Goal: Task Accomplishment & Management: Complete application form

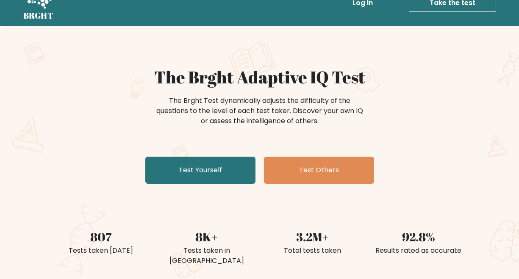
scroll to position [21, 0]
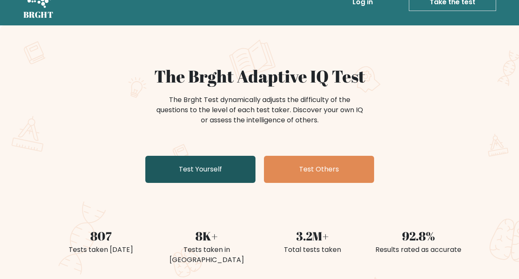
click at [209, 171] on link "Test Yourself" at bounding box center [200, 169] width 110 height 27
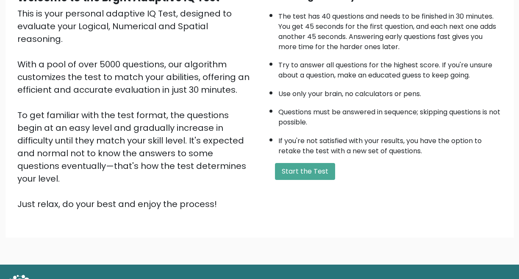
scroll to position [97, 0]
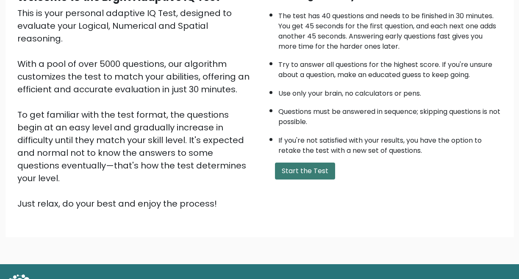
click at [293, 167] on button "Start the Test" at bounding box center [305, 171] width 60 height 17
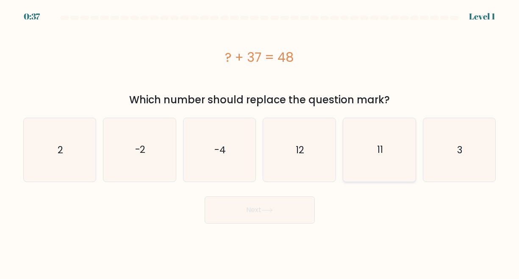
click at [365, 141] on icon "11" at bounding box center [380, 150] width 64 height 64
click at [260, 141] on input "e. 11" at bounding box center [260, 141] width 0 height 2
radio input "true"
click at [264, 211] on icon at bounding box center [266, 210] width 11 height 5
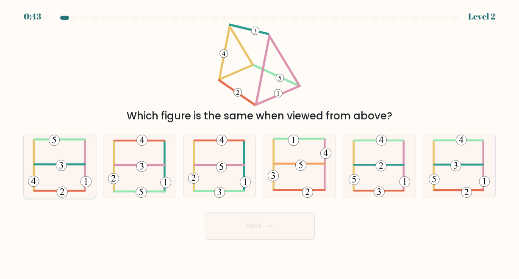
click at [85, 176] on 470 at bounding box center [86, 181] width 11 height 11
click at [260, 142] on input "a." at bounding box center [260, 141] width 0 height 2
radio input "true"
click at [237, 222] on button "Next" at bounding box center [260, 226] width 110 height 27
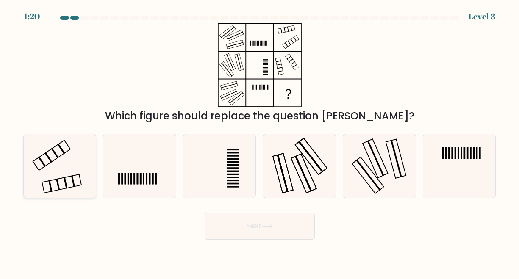
click at [81, 170] on icon at bounding box center [60, 166] width 64 height 64
click at [260, 142] on input "a." at bounding box center [260, 141] width 0 height 2
radio input "true"
click at [246, 222] on button "Next" at bounding box center [260, 226] width 110 height 27
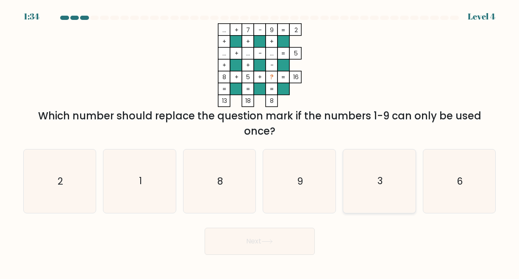
click at [376, 200] on icon "3" at bounding box center [380, 182] width 64 height 64
click at [260, 142] on input "e. 3" at bounding box center [260, 141] width 0 height 2
radio input "true"
click at [279, 238] on button "Next" at bounding box center [260, 241] width 110 height 27
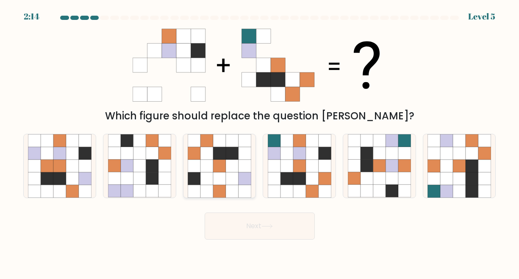
click at [222, 165] on icon at bounding box center [219, 166] width 13 height 13
click at [260, 142] on input "c." at bounding box center [260, 141] width 0 height 2
radio input "true"
click at [395, 187] on icon at bounding box center [392, 191] width 13 height 13
click at [260, 142] on input "e." at bounding box center [260, 141] width 0 height 2
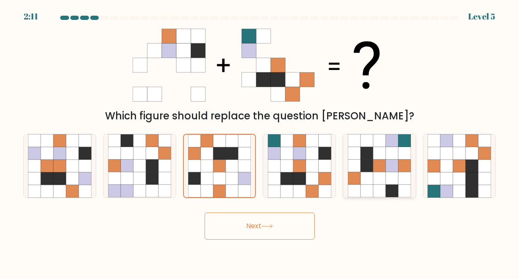
radio input "true"
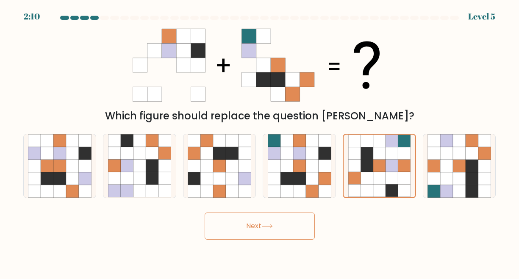
click at [271, 218] on button "Next" at bounding box center [260, 226] width 110 height 27
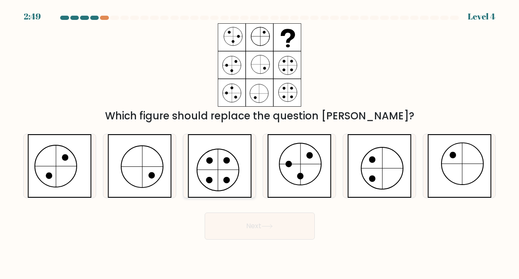
click at [228, 165] on icon at bounding box center [220, 166] width 64 height 64
click at [260, 142] on input "c." at bounding box center [260, 141] width 0 height 2
radio input "true"
click at [257, 218] on button "Next" at bounding box center [260, 226] width 110 height 27
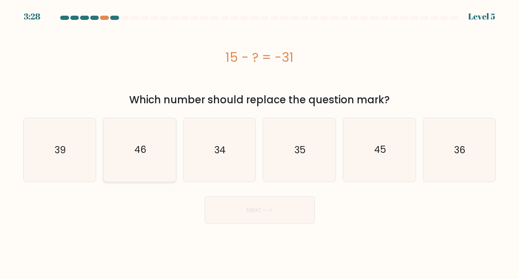
click at [154, 161] on icon "46" at bounding box center [140, 150] width 64 height 64
click at [260, 142] on input "b. 46" at bounding box center [260, 141] width 0 height 2
radio input "true"
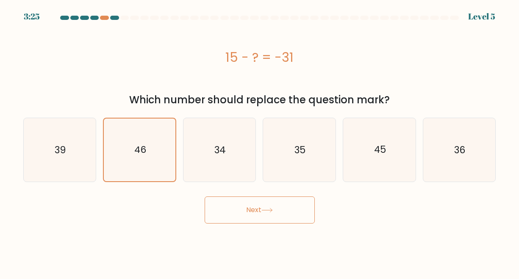
click at [254, 208] on button "Next" at bounding box center [260, 210] width 110 height 27
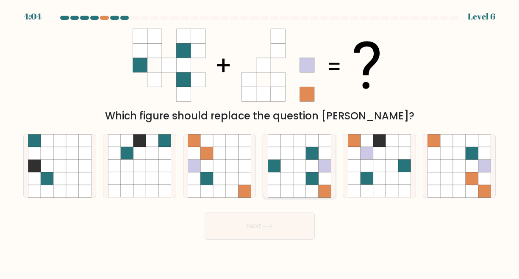
click at [311, 167] on icon at bounding box center [312, 166] width 13 height 13
click at [260, 142] on input "d." at bounding box center [260, 141] width 0 height 2
radio input "true"
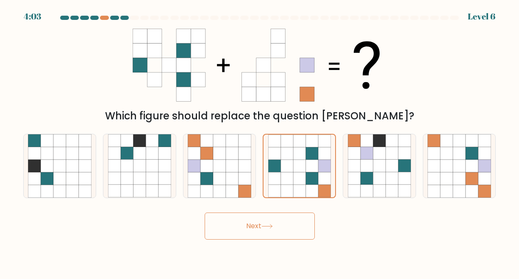
click at [257, 227] on button "Next" at bounding box center [260, 226] width 110 height 27
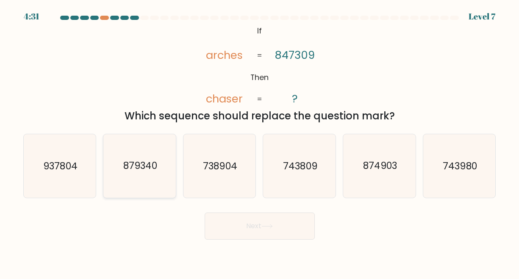
click at [160, 184] on icon "879340" at bounding box center [140, 166] width 64 height 64
click at [260, 142] on input "b. 879340" at bounding box center [260, 141] width 0 height 2
radio input "true"
click at [237, 228] on button "Next" at bounding box center [260, 226] width 110 height 27
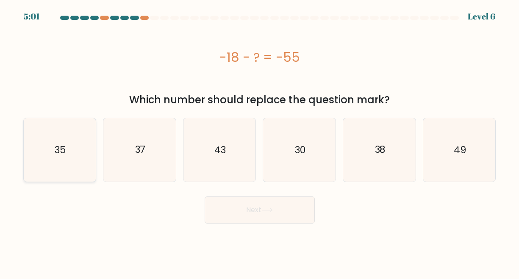
click at [80, 157] on icon "35" at bounding box center [60, 150] width 64 height 64
click at [260, 142] on input "a. 35" at bounding box center [260, 141] width 0 height 2
radio input "true"
click at [390, 156] on icon "38" at bounding box center [380, 150] width 64 height 64
click at [260, 142] on input "e. 38" at bounding box center [260, 141] width 0 height 2
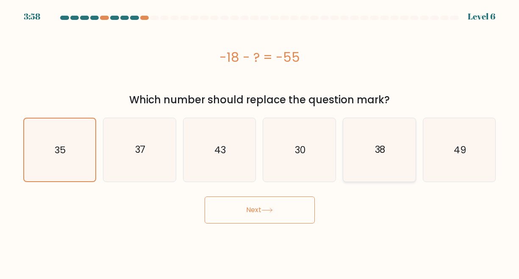
radio input "true"
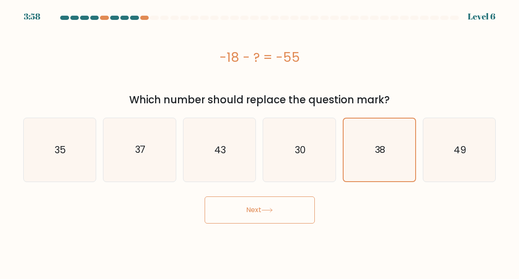
click at [272, 210] on icon at bounding box center [267, 210] width 10 height 4
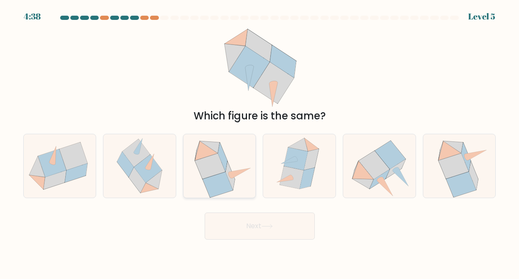
click at [224, 177] on icon at bounding box center [218, 184] width 30 height 25
click at [260, 142] on input "c." at bounding box center [260, 141] width 0 height 2
radio input "true"
click at [237, 221] on button "Next" at bounding box center [260, 226] width 110 height 27
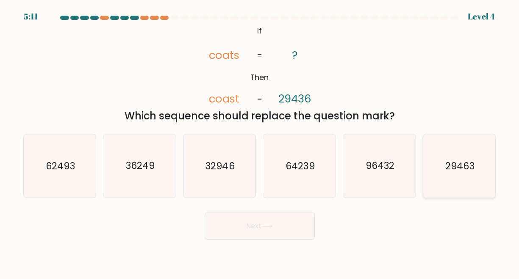
click at [455, 184] on icon "29463" at bounding box center [460, 166] width 64 height 64
click at [260, 142] on input "f. 29463" at bounding box center [260, 141] width 0 height 2
radio input "true"
click at [287, 226] on button "Next" at bounding box center [260, 226] width 110 height 27
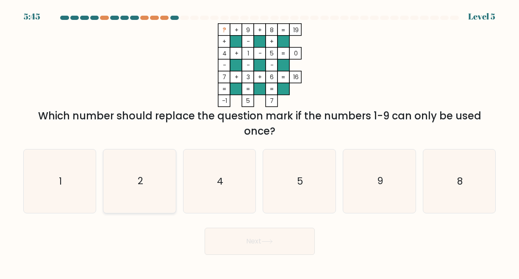
click at [164, 190] on icon "2" at bounding box center [140, 182] width 64 height 64
click at [260, 142] on input "b. 2" at bounding box center [260, 141] width 0 height 2
radio input "true"
click at [241, 235] on button "Next" at bounding box center [260, 241] width 110 height 27
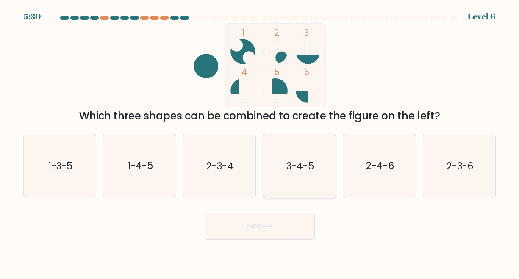
click at [302, 170] on text "3-4-5" at bounding box center [300, 166] width 28 height 14
click at [260, 142] on input "d. 3-4-5" at bounding box center [260, 141] width 0 height 2
radio input "true"
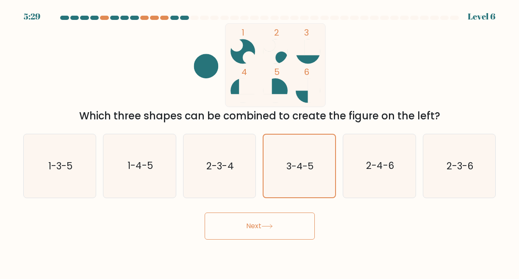
click at [269, 225] on icon at bounding box center [266, 226] width 11 height 5
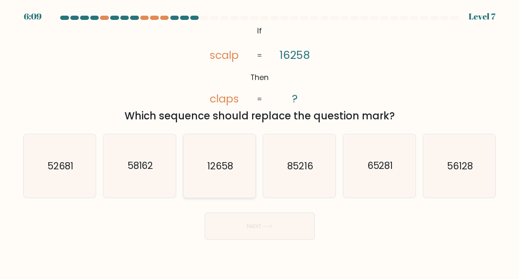
click at [215, 169] on text "12658" at bounding box center [220, 166] width 26 height 14
click at [260, 142] on input "c. 12658" at bounding box center [260, 141] width 0 height 2
radio input "true"
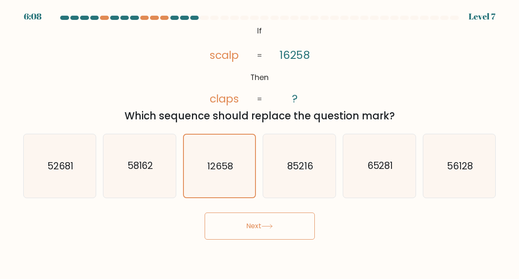
click at [235, 217] on button "Next" at bounding box center [260, 226] width 110 height 27
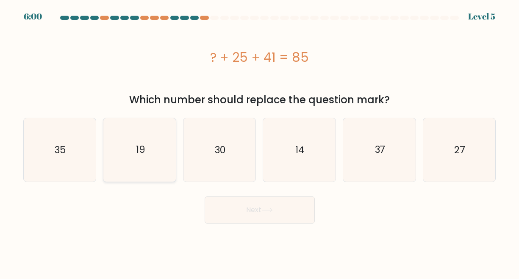
click at [150, 154] on icon "19" at bounding box center [140, 150] width 64 height 64
click at [260, 142] on input "b. 19" at bounding box center [260, 141] width 0 height 2
radio input "true"
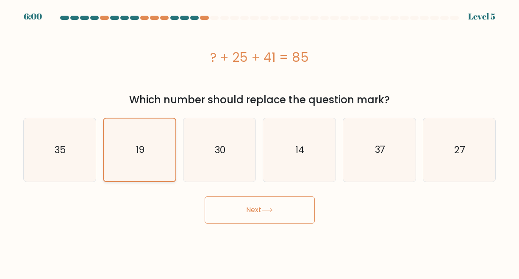
click at [150, 154] on icon "19" at bounding box center [139, 150] width 63 height 63
click at [260, 142] on input "b. 19" at bounding box center [260, 141] width 0 height 2
click at [232, 209] on button "Next" at bounding box center [260, 210] width 110 height 27
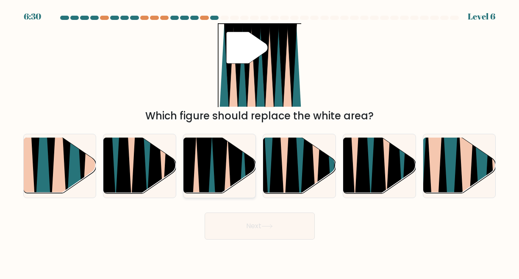
click at [217, 158] on icon at bounding box center [220, 196] width 17 height 145
click at [260, 142] on input "c." at bounding box center [260, 141] width 0 height 2
radio input "true"
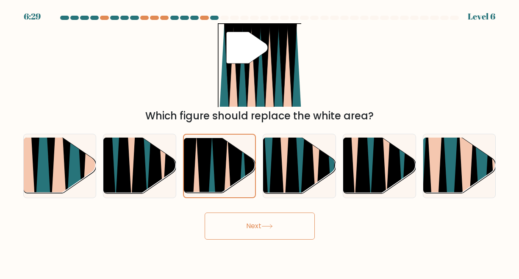
click at [251, 230] on button "Next" at bounding box center [260, 226] width 110 height 27
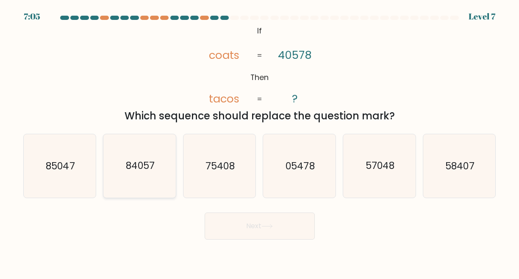
click at [150, 175] on icon "84057" at bounding box center [140, 166] width 64 height 64
click at [260, 142] on input "b. 84057" at bounding box center [260, 141] width 0 height 2
radio input "true"
click at [230, 220] on button "Next" at bounding box center [260, 226] width 110 height 27
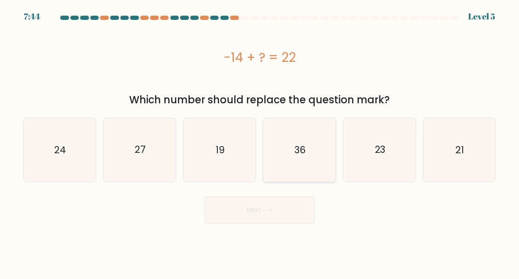
click at [305, 162] on icon "36" at bounding box center [300, 150] width 64 height 64
click at [260, 142] on input "d. 36" at bounding box center [260, 141] width 0 height 2
radio input "true"
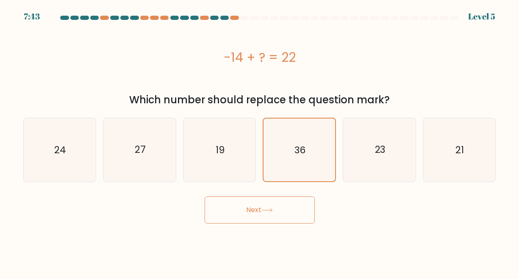
click at [281, 202] on button "Next" at bounding box center [260, 210] width 110 height 27
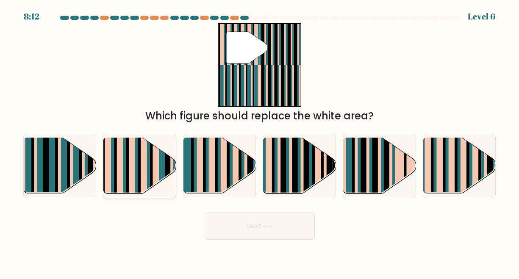
click at [153, 178] on rect at bounding box center [151, 160] width 3 height 72
click at [260, 142] on input "b." at bounding box center [260, 141] width 0 height 2
radio input "true"
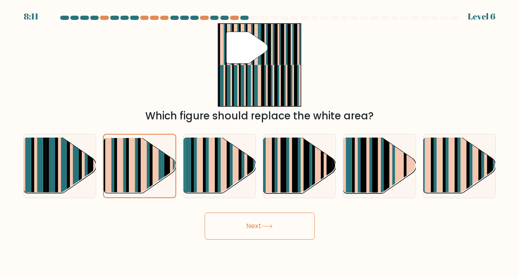
click at [232, 222] on button "Next" at bounding box center [260, 226] width 110 height 27
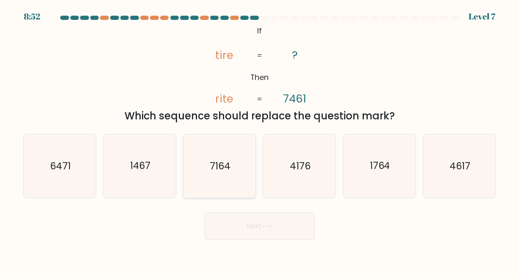
click at [250, 181] on icon "7164" at bounding box center [220, 166] width 64 height 64
click at [260, 142] on input "c. 7164" at bounding box center [260, 141] width 0 height 2
radio input "true"
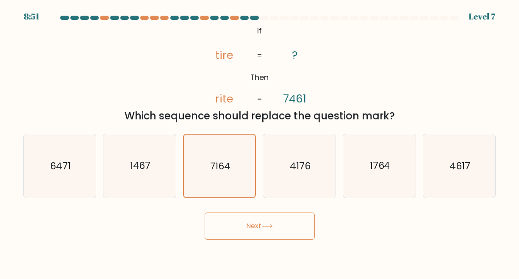
click at [254, 223] on button "Next" at bounding box center [260, 226] width 110 height 27
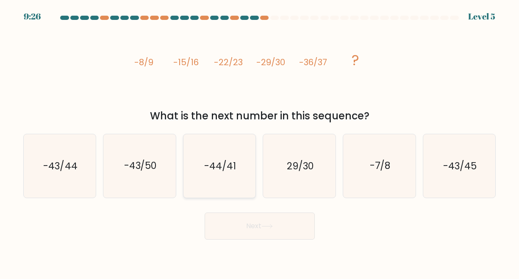
click at [234, 167] on text "-44/41" at bounding box center [220, 166] width 32 height 14
click at [260, 142] on input "c. -44/41" at bounding box center [260, 141] width 0 height 2
radio input "true"
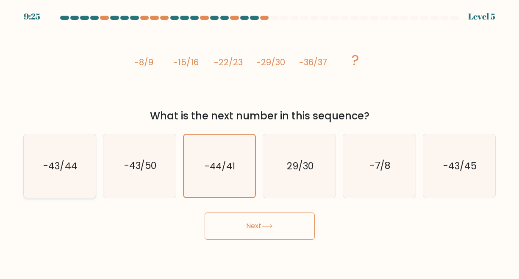
click at [68, 181] on icon "-43/44" at bounding box center [60, 166] width 64 height 64
click at [260, 142] on input "a. -43/44" at bounding box center [260, 141] width 0 height 2
radio input "true"
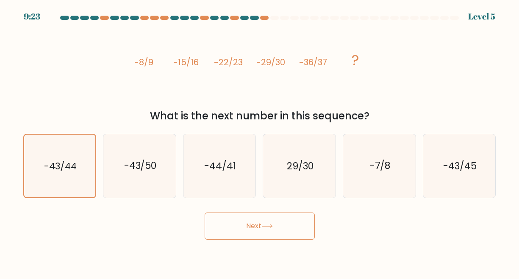
click at [224, 216] on button "Next" at bounding box center [260, 226] width 110 height 27
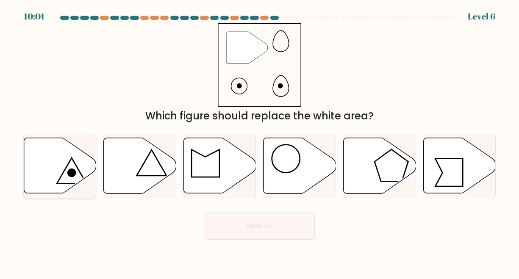
click at [85, 169] on icon at bounding box center [60, 166] width 72 height 56
click at [260, 142] on input "a." at bounding box center [260, 141] width 0 height 2
radio input "true"
click at [232, 219] on button "Next" at bounding box center [260, 226] width 110 height 27
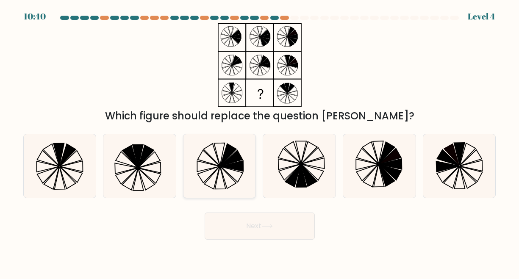
click at [225, 161] on icon at bounding box center [231, 158] width 22 height 16
click at [260, 142] on input "c." at bounding box center [260, 141] width 0 height 2
radio input "true"
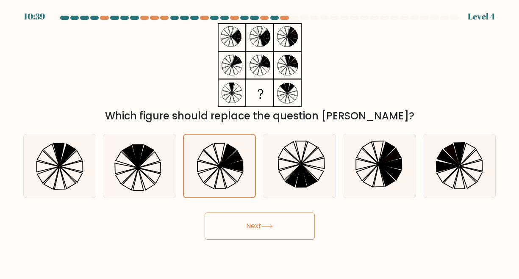
click at [260, 229] on button "Next" at bounding box center [260, 226] width 110 height 27
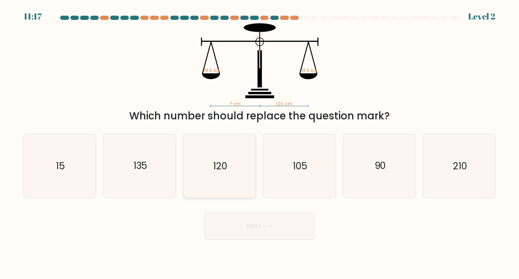
click at [225, 179] on icon "120" at bounding box center [220, 166] width 64 height 64
click at [260, 142] on input "c. 120" at bounding box center [260, 141] width 0 height 2
radio input "true"
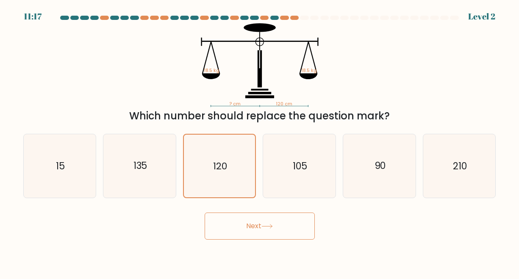
click at [249, 231] on button "Next" at bounding box center [260, 226] width 110 height 27
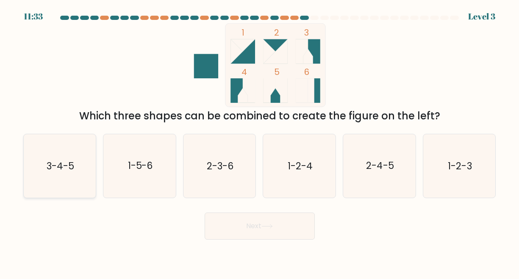
click at [94, 163] on div "3-4-5" at bounding box center [59, 166] width 73 height 64
click at [260, 142] on input "a. 3-4-5" at bounding box center [260, 141] width 0 height 2
radio input "true"
click at [262, 230] on button "Next" at bounding box center [260, 226] width 110 height 27
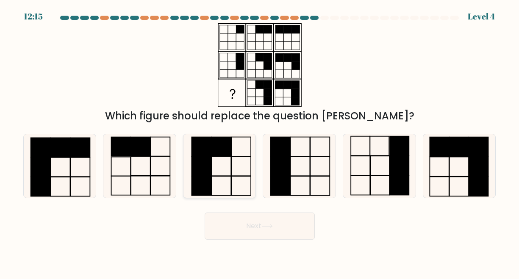
click at [227, 169] on icon at bounding box center [220, 166] width 64 height 64
click at [260, 142] on input "c." at bounding box center [260, 141] width 0 height 2
radio input "true"
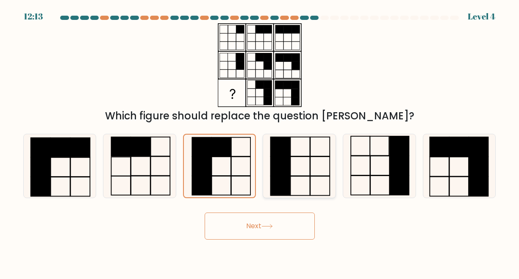
click at [296, 183] on icon at bounding box center [300, 166] width 64 height 64
click at [260, 142] on input "d." at bounding box center [260, 141] width 0 height 2
radio input "true"
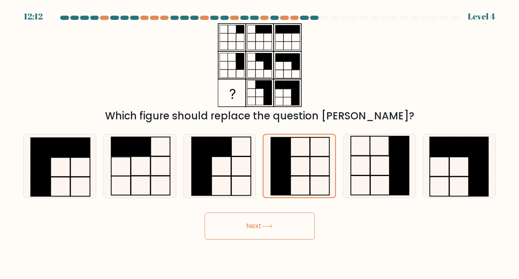
click at [288, 220] on button "Next" at bounding box center [260, 226] width 110 height 27
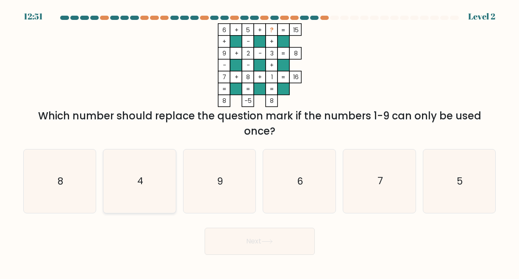
click at [164, 186] on icon "4" at bounding box center [140, 182] width 64 height 64
click at [260, 142] on input "b. 4" at bounding box center [260, 141] width 0 height 2
radio input "true"
click at [281, 238] on button "Next" at bounding box center [260, 241] width 110 height 27
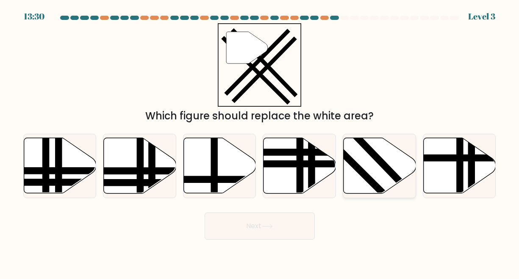
click at [376, 179] on icon at bounding box center [380, 166] width 72 height 56
click at [260, 142] on input "e." at bounding box center [260, 141] width 0 height 2
radio input "true"
click at [259, 231] on button "Next" at bounding box center [260, 226] width 110 height 27
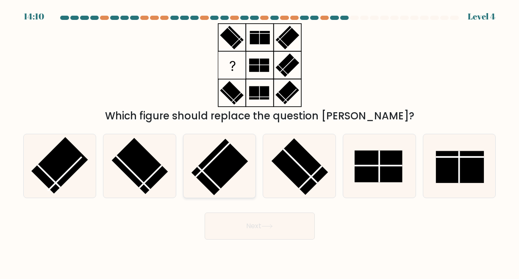
click at [214, 187] on rect at bounding box center [220, 167] width 56 height 56
click at [260, 142] on input "c." at bounding box center [260, 141] width 0 height 2
radio input "true"
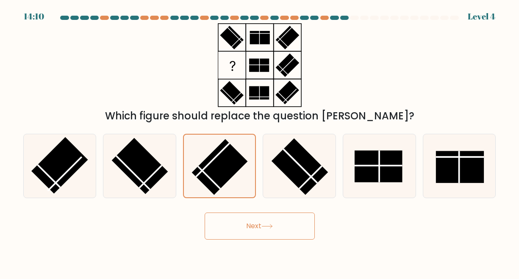
click at [233, 215] on button "Next" at bounding box center [260, 226] width 110 height 27
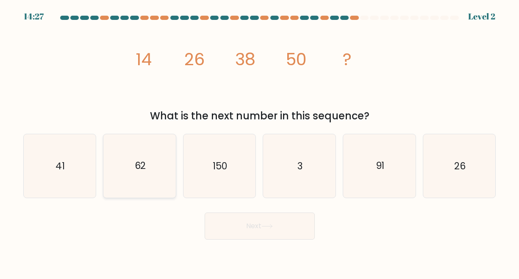
click at [154, 179] on icon "62" at bounding box center [140, 166] width 64 height 64
click at [260, 142] on input "b. 62" at bounding box center [260, 141] width 0 height 2
radio input "true"
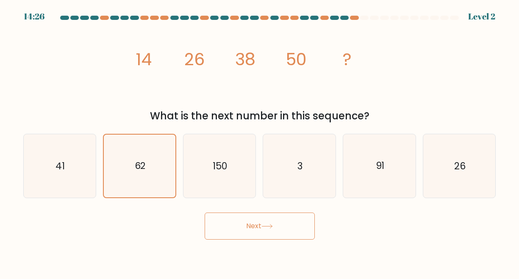
click at [271, 227] on icon at bounding box center [266, 226] width 11 height 5
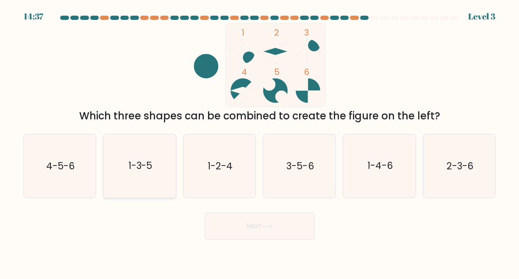
click at [153, 170] on icon "1-3-5" at bounding box center [140, 166] width 64 height 64
click at [260, 142] on input "b. 1-3-5" at bounding box center [260, 141] width 0 height 2
radio input "true"
click at [249, 225] on button "Next" at bounding box center [260, 226] width 110 height 27
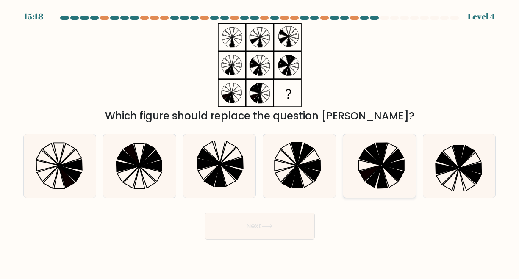
click at [395, 175] on icon at bounding box center [393, 174] width 22 height 16
click at [260, 142] on input "e." at bounding box center [260, 141] width 0 height 2
radio input "true"
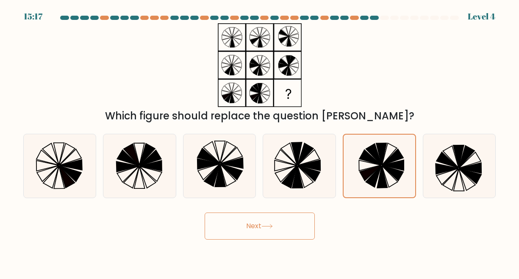
click at [253, 234] on button "Next" at bounding box center [260, 226] width 110 height 27
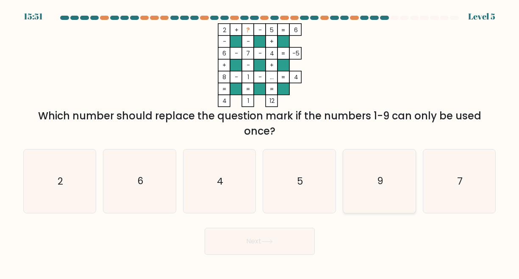
click at [375, 202] on icon "9" at bounding box center [380, 182] width 64 height 64
click at [260, 142] on input "e. 9" at bounding box center [260, 141] width 0 height 2
radio input "true"
click at [256, 244] on button "Next" at bounding box center [260, 241] width 110 height 27
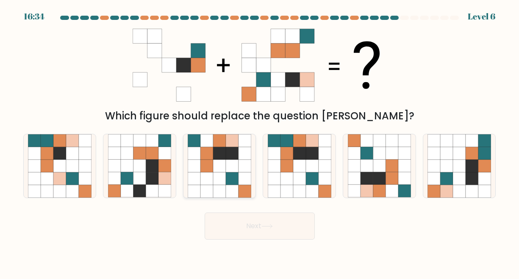
click at [236, 189] on icon at bounding box center [232, 191] width 13 height 13
click at [260, 142] on input "c." at bounding box center [260, 141] width 0 height 2
radio input "true"
click at [250, 218] on button "Next" at bounding box center [260, 226] width 110 height 27
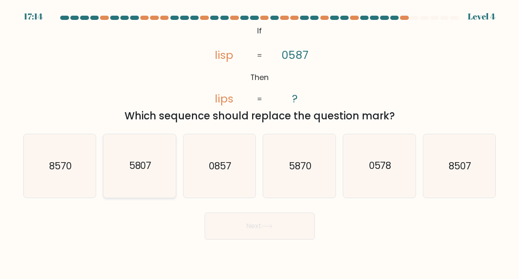
click at [163, 169] on icon "5807" at bounding box center [140, 166] width 64 height 64
click at [260, 142] on input "b. 5807" at bounding box center [260, 141] width 0 height 2
radio input "true"
click at [252, 227] on button "Next" at bounding box center [260, 226] width 110 height 27
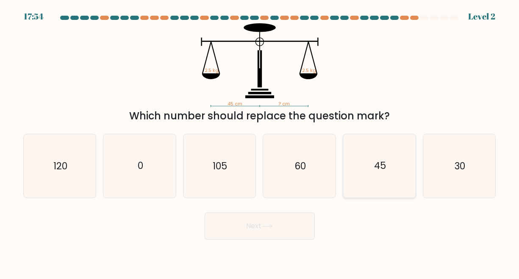
click at [390, 177] on icon "45" at bounding box center [380, 166] width 64 height 64
click at [260, 142] on input "e. 45" at bounding box center [260, 141] width 0 height 2
radio input "true"
click at [292, 226] on button "Next" at bounding box center [260, 226] width 110 height 27
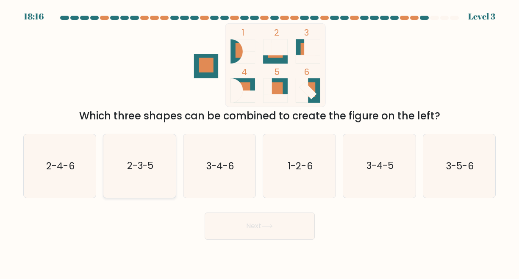
click at [167, 167] on icon "2-3-5" at bounding box center [140, 166] width 64 height 64
click at [260, 142] on input "b. 2-3-5" at bounding box center [260, 141] width 0 height 2
radio input "true"
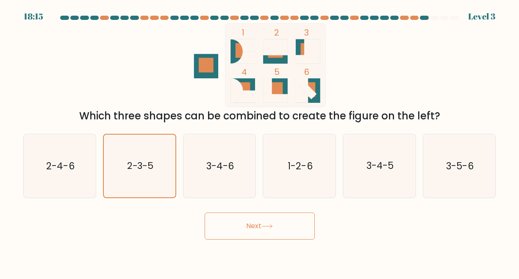
click at [249, 232] on button "Next" at bounding box center [260, 226] width 110 height 27
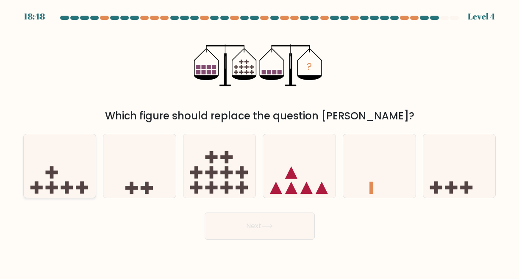
click at [73, 175] on icon at bounding box center [60, 166] width 72 height 60
click at [260, 142] on input "a." at bounding box center [260, 141] width 0 height 2
radio input "true"
click at [265, 226] on icon at bounding box center [266, 226] width 11 height 5
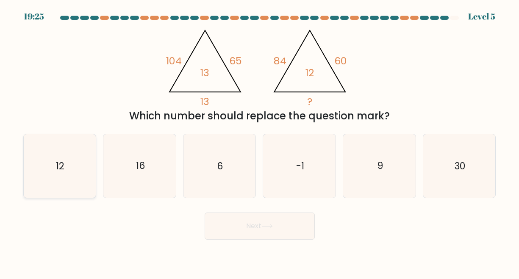
click at [74, 166] on icon "12" at bounding box center [60, 166] width 64 height 64
click at [260, 142] on input "a. 12" at bounding box center [260, 141] width 0 height 2
radio input "true"
click at [239, 222] on button "Next" at bounding box center [260, 226] width 110 height 27
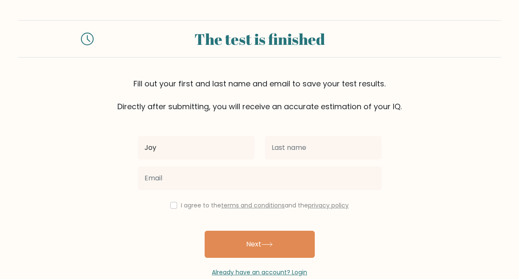
type input "Joy"
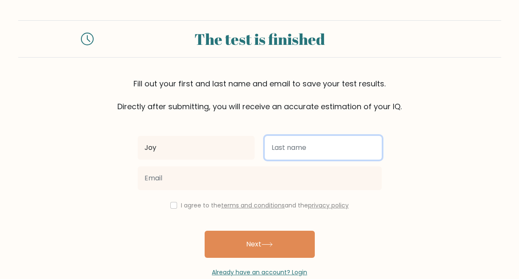
click at [340, 143] on input "text" at bounding box center [323, 148] width 117 height 24
type input "Joy"
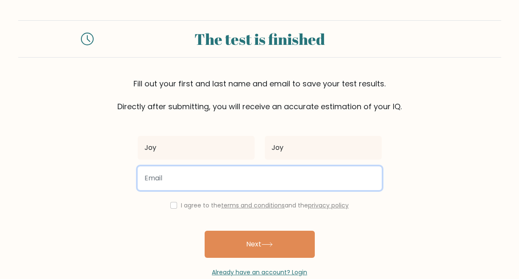
click at [253, 177] on input "email" at bounding box center [260, 179] width 244 height 24
type input "c6400435@gmail.com"
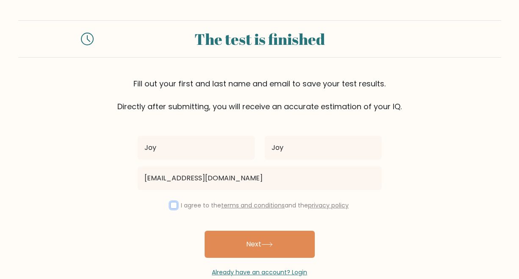
click at [170, 204] on input "checkbox" at bounding box center [173, 205] width 7 height 7
checkbox input "true"
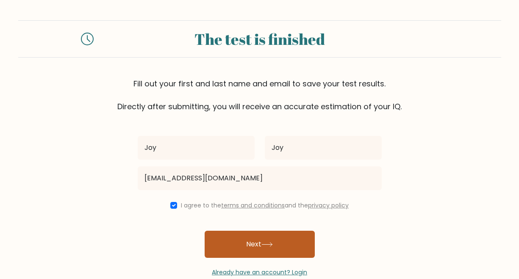
click at [245, 251] on button "Next" at bounding box center [260, 244] width 110 height 27
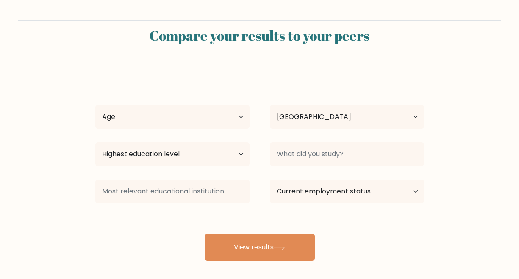
select select "AE"
click at [212, 116] on select "Age Under 18 years old 18-24 years old 25-34 years old 35-44 years old 45-54 ye…" at bounding box center [172, 117] width 154 height 24
select select "25_34"
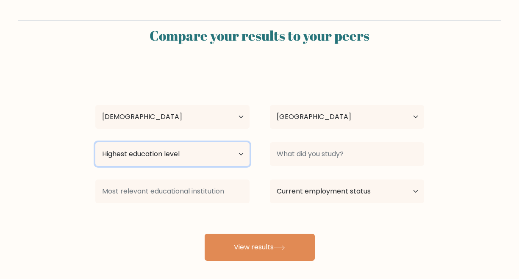
click at [165, 160] on select "Highest education level No schooling Primary Lower Secondary Upper Secondary Oc…" at bounding box center [172, 154] width 154 height 24
select select "occupation_specific"
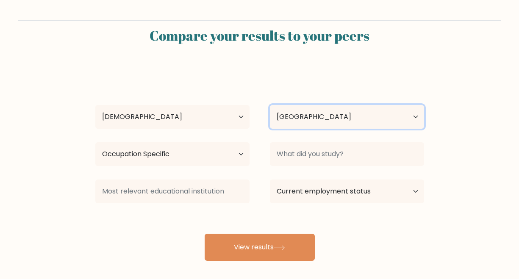
click at [324, 125] on select "Country Afghanistan Albania Algeria American Samoa Andorra Angola Anguilla Anta…" at bounding box center [347, 117] width 154 height 24
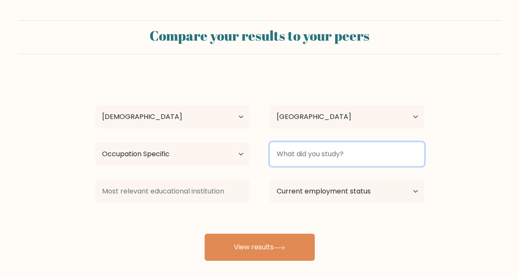
click at [322, 159] on input at bounding box center [347, 154] width 154 height 24
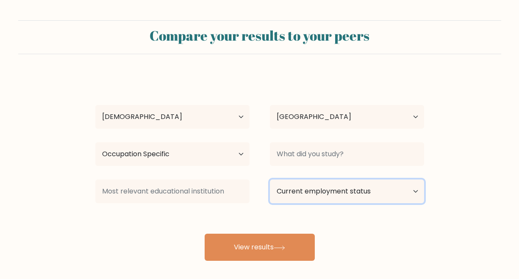
click at [317, 189] on select "Current employment status Employed Student Retired Other / prefer not to answer" at bounding box center [347, 192] width 154 height 24
select select "employed"
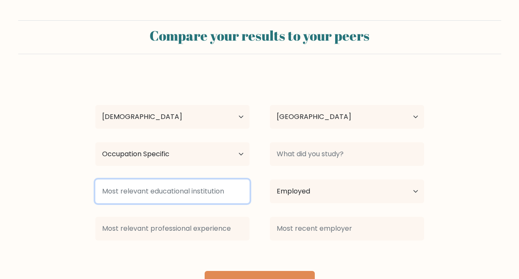
click at [199, 191] on input at bounding box center [172, 192] width 154 height 24
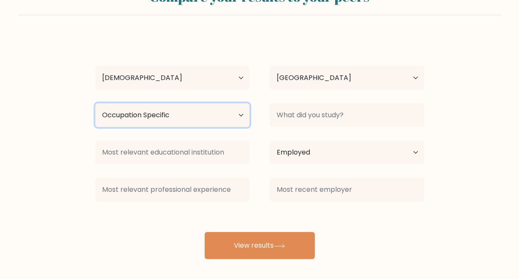
click at [229, 117] on select "Highest education level No schooling Primary Lower Secondary Upper Secondary Oc…" at bounding box center [172, 115] width 154 height 24
select select "bachelors_degree"
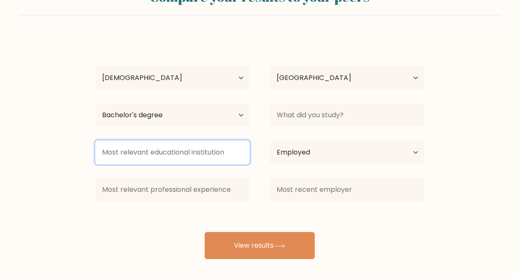
click at [214, 148] on input at bounding box center [172, 153] width 154 height 24
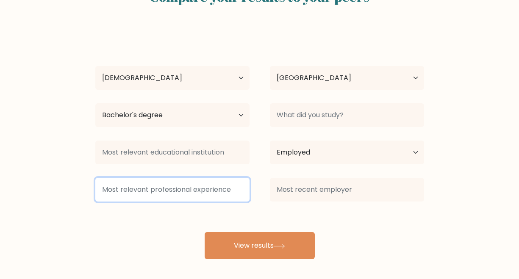
click at [226, 180] on input at bounding box center [172, 190] width 154 height 24
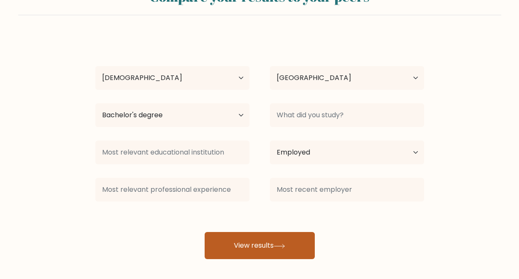
click at [255, 241] on button "View results" at bounding box center [260, 245] width 110 height 27
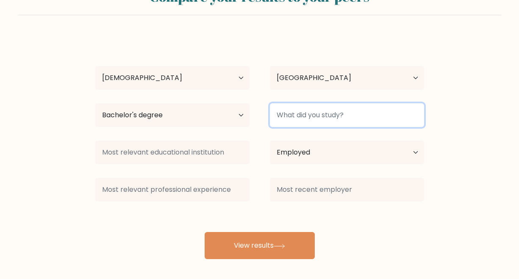
click at [338, 111] on input at bounding box center [347, 115] width 154 height 24
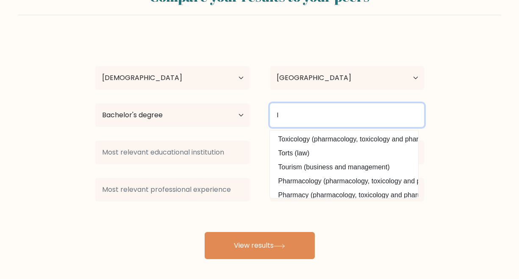
type input "I"
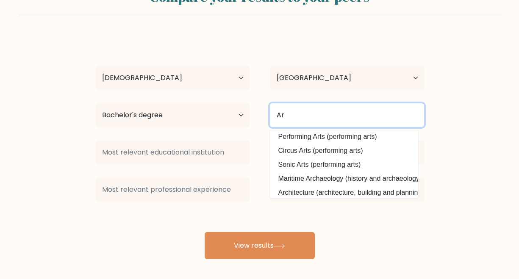
scroll to position [51, 0]
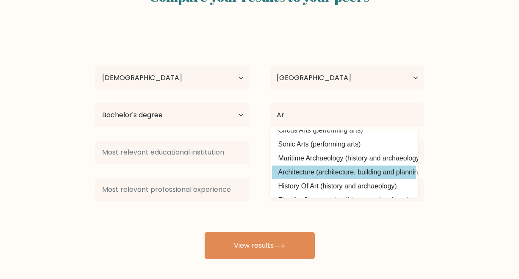
click at [346, 171] on option "Architecture (architecture, building and planning)" at bounding box center [344, 173] width 144 height 14
type input "Architecture"
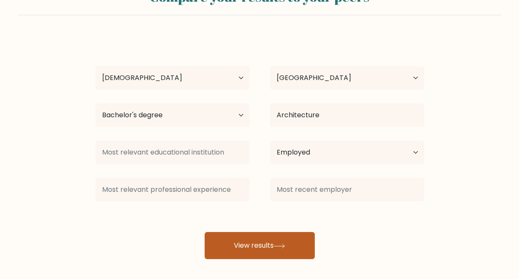
click at [259, 254] on button "View results" at bounding box center [260, 245] width 110 height 27
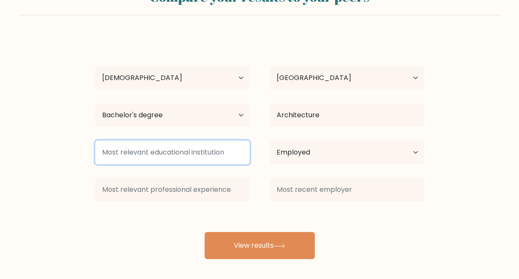
click at [175, 147] on input at bounding box center [172, 153] width 154 height 24
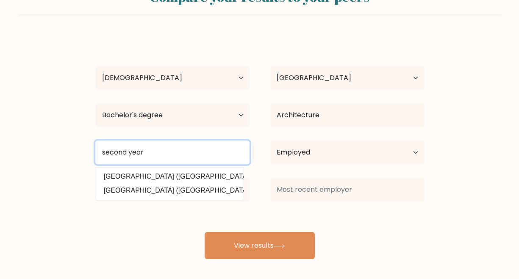
type input "second year"
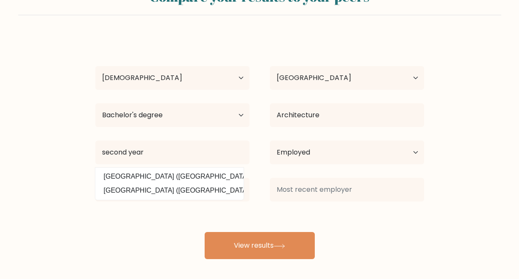
click at [172, 241] on div "Joy Joy Age Under 18 years old 18-24 years old 25-34 years old 35-44 years old …" at bounding box center [259, 148] width 339 height 224
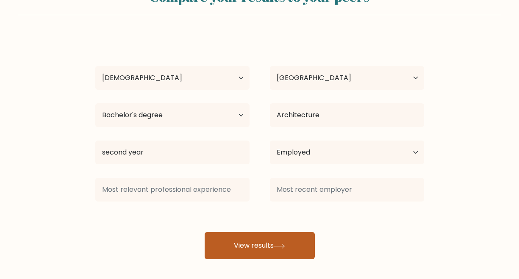
click at [239, 236] on button "View results" at bounding box center [260, 245] width 110 height 27
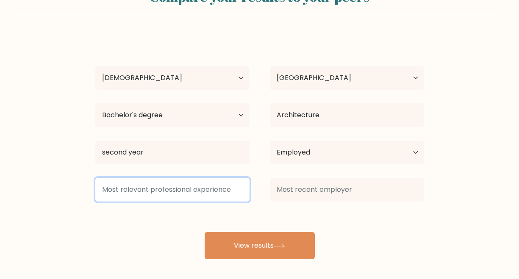
click at [203, 187] on input at bounding box center [172, 190] width 154 height 24
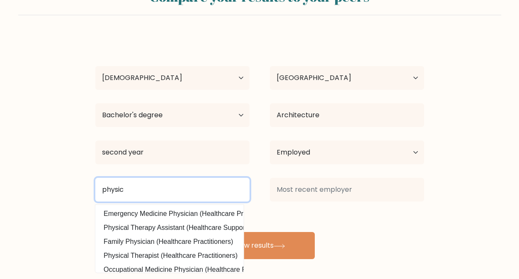
type input "physic"
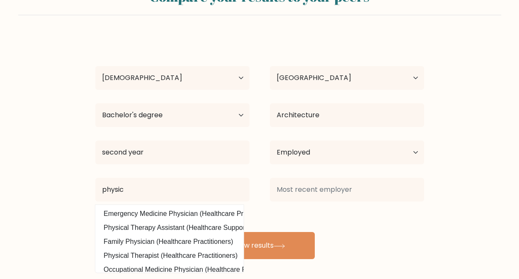
click at [306, 220] on div "Joy Joy Age Under 18 years old 18-24 years old 25-34 years old 35-44 years old …" at bounding box center [259, 148] width 339 height 224
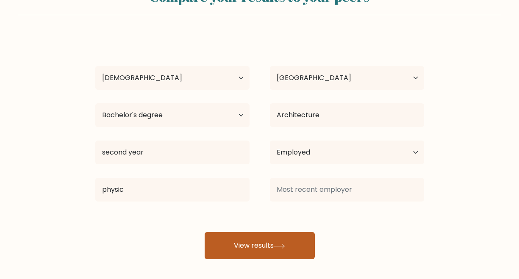
click at [268, 240] on button "View results" at bounding box center [260, 245] width 110 height 27
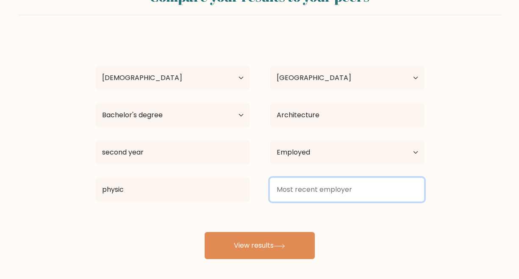
click at [319, 188] on input at bounding box center [347, 190] width 154 height 24
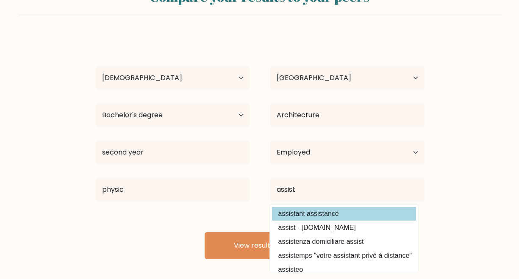
click at [321, 219] on option "assistant assistance" at bounding box center [344, 214] width 144 height 14
type input "assistant assistance"
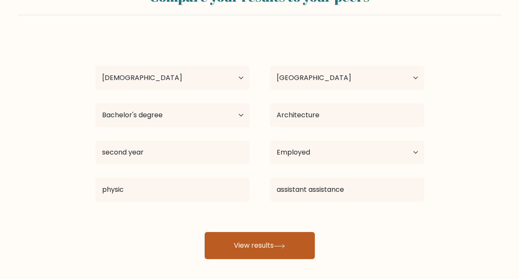
click at [259, 247] on button "View results" at bounding box center [260, 245] width 110 height 27
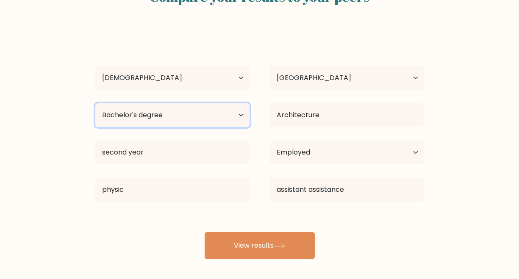
click at [237, 114] on select "Highest education level No schooling Primary Lower Secondary Upper Secondary Oc…" at bounding box center [172, 115] width 154 height 24
select select "upper_secondary"
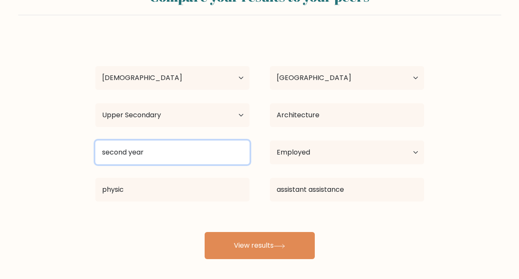
click at [230, 148] on input "second year" at bounding box center [172, 153] width 154 height 24
type input "s"
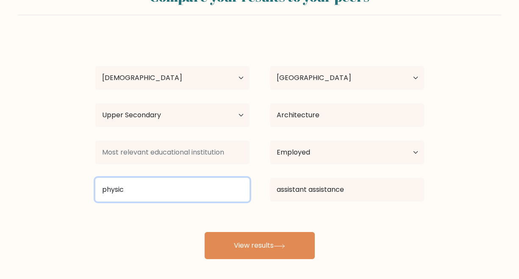
click at [183, 187] on input "physic" at bounding box center [172, 190] width 154 height 24
type input "p"
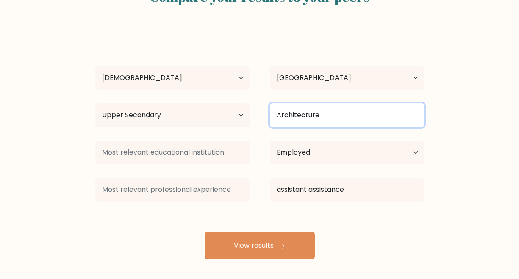
click at [357, 113] on input "Architecture" at bounding box center [347, 115] width 154 height 24
type input "A"
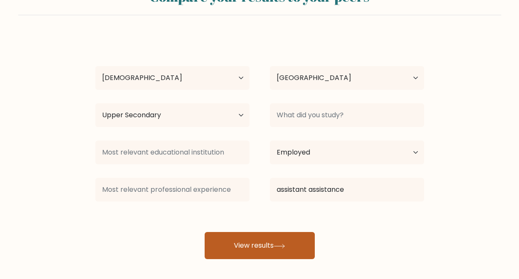
click at [282, 242] on button "View results" at bounding box center [260, 245] width 110 height 27
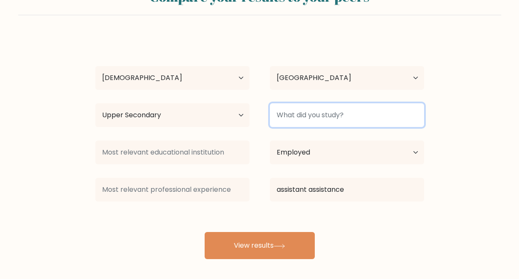
click at [322, 112] on input at bounding box center [347, 115] width 154 height 24
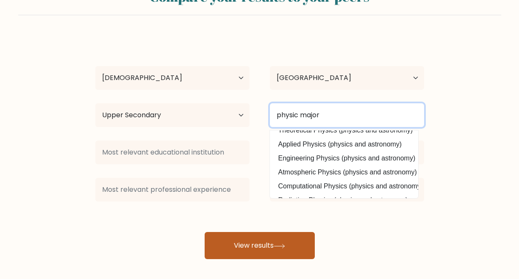
type input "physic major"
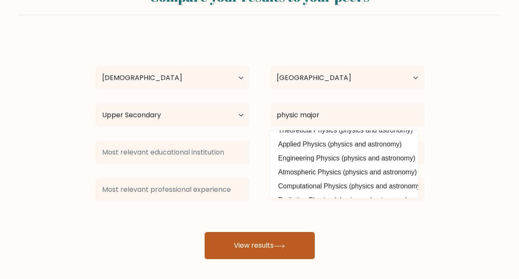
click at [283, 240] on button "View results" at bounding box center [260, 245] width 110 height 27
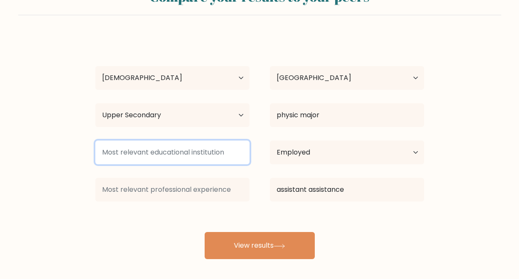
click at [183, 155] on input at bounding box center [172, 153] width 154 height 24
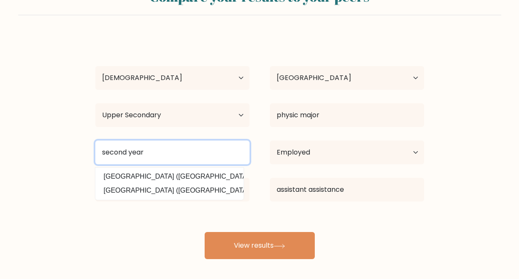
type input "second year"
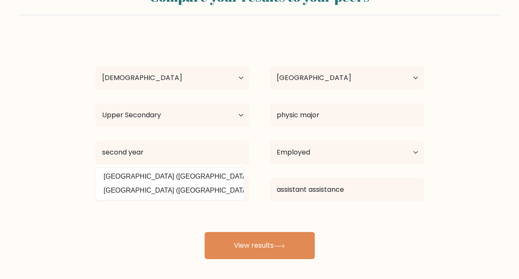
click at [67, 209] on form "Compare your results to your peers Joy Joy Age Under 18 years old 18-24 years o…" at bounding box center [259, 120] width 519 height 278
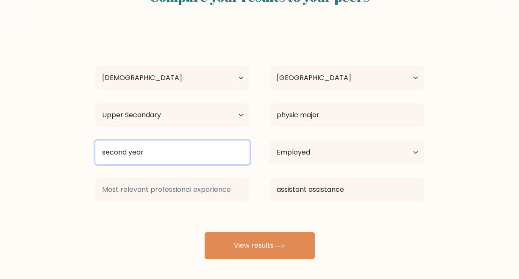
click at [132, 149] on input "second year" at bounding box center [172, 153] width 154 height 24
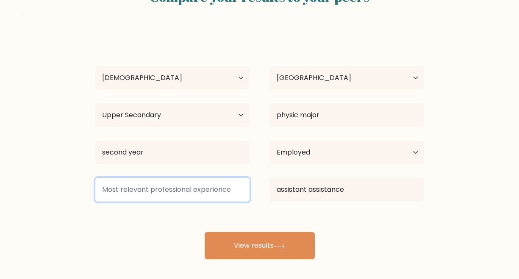
click at [131, 191] on input at bounding box center [172, 190] width 154 height 24
paste input "second year"
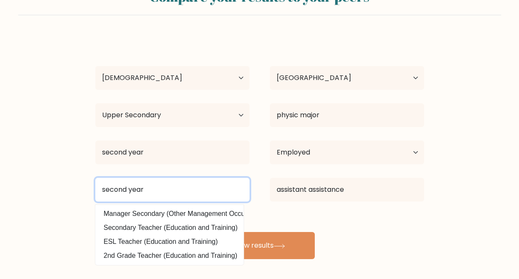
type input "second year"
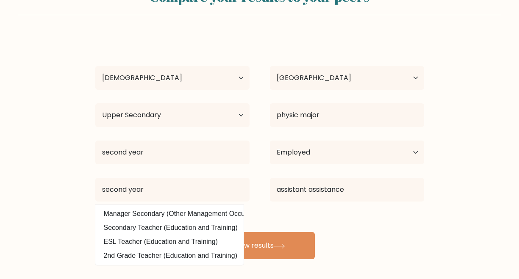
click at [336, 214] on div "Joy Joy Age Under 18 years old 18-24 years old 25-34 years old 35-44 years old …" at bounding box center [259, 148] width 339 height 224
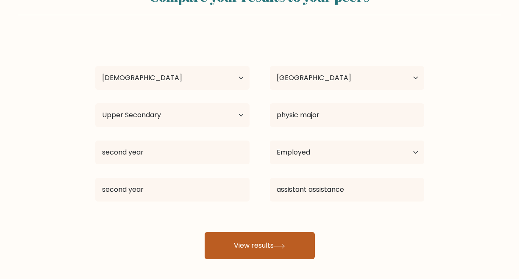
click at [250, 240] on button "View results" at bounding box center [260, 245] width 110 height 27
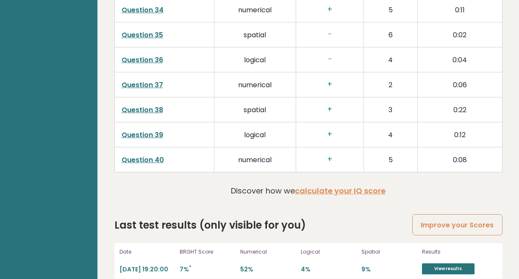
scroll to position [2220, 0]
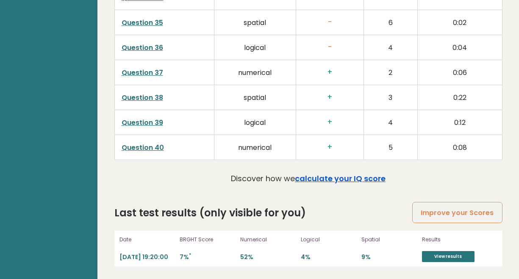
click at [356, 176] on link "calculate your IQ score" at bounding box center [340, 178] width 91 height 11
click at [448, 254] on link "View results" at bounding box center [448, 256] width 53 height 11
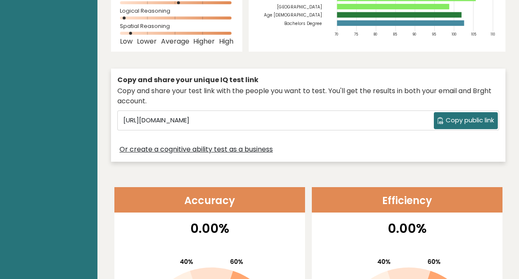
scroll to position [0, 0]
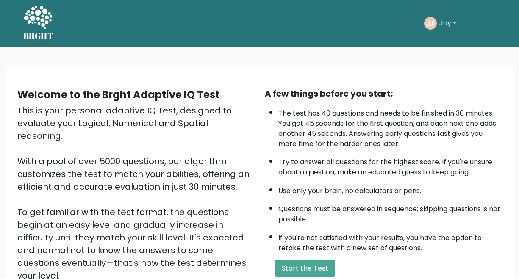
scroll to position [97, 0]
